Goal: Information Seeking & Learning: Learn about a topic

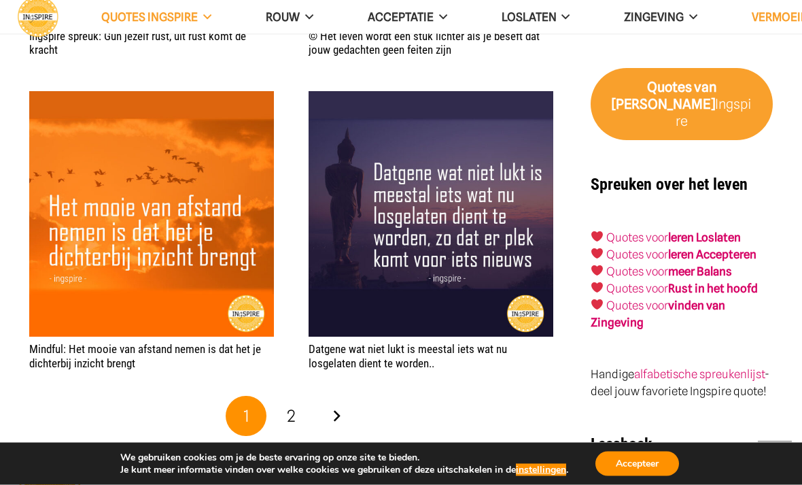
scroll to position [2643, 0]
click at [300, 396] on link "2" at bounding box center [291, 416] width 41 height 41
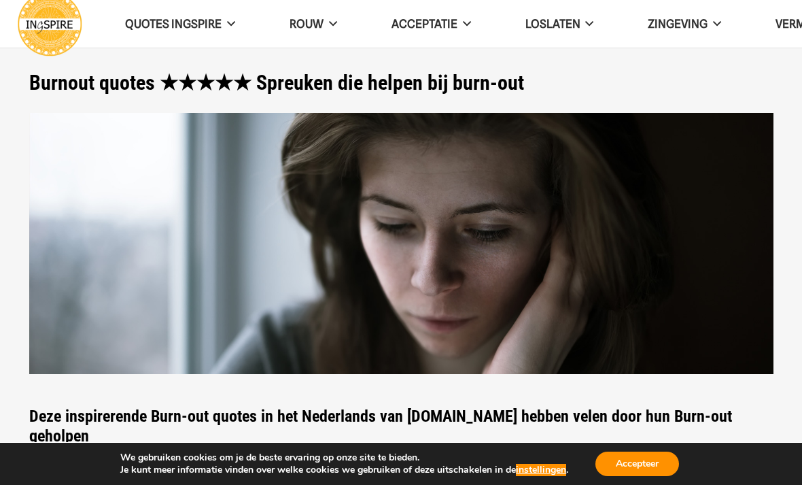
click at [691, 27] on span "Zingeving" at bounding box center [678, 24] width 60 height 14
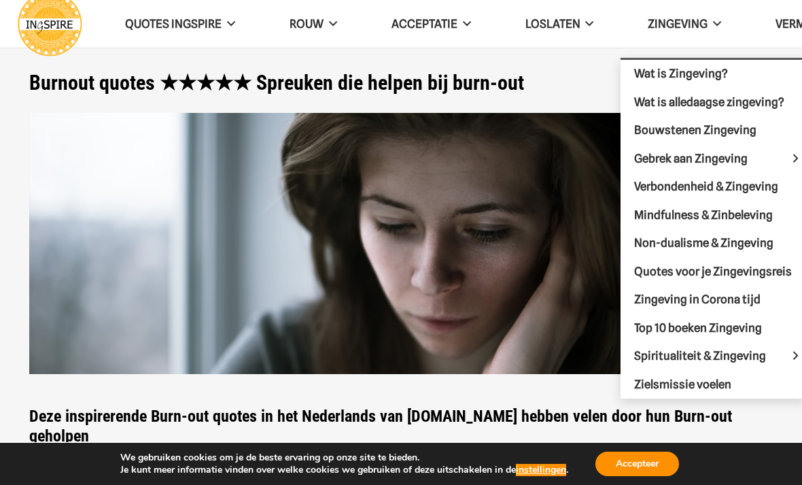
click at [661, 268] on span "Quotes voor je Zingevingsreis" at bounding box center [713, 271] width 158 height 14
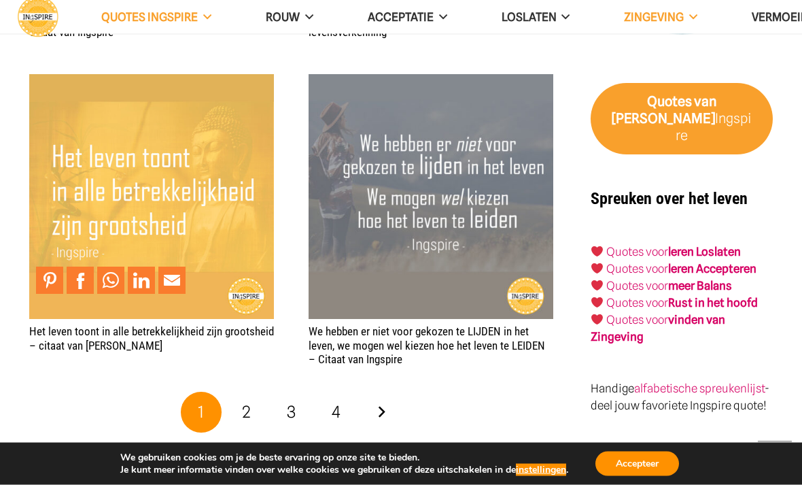
scroll to position [2264, 0]
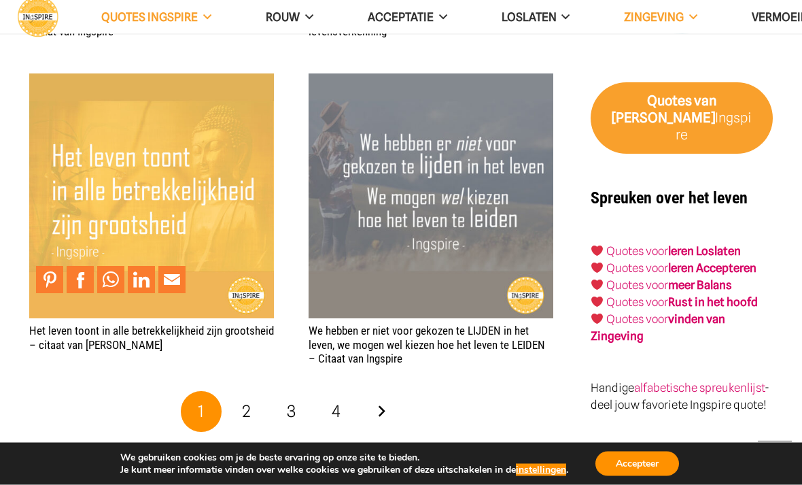
click at [245, 402] on span "2" at bounding box center [246, 412] width 9 height 20
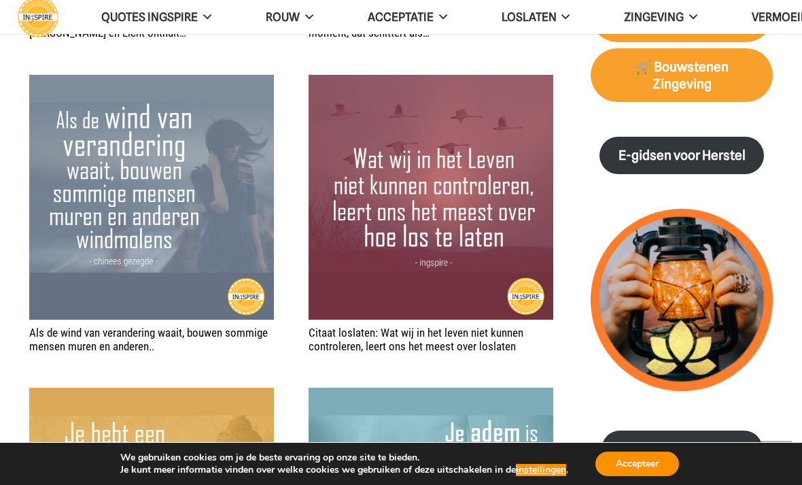
scroll to position [1618, 0]
